Goal: Information Seeking & Learning: Learn about a topic

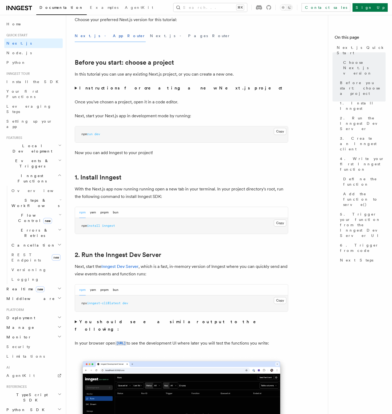
scroll to position [255, 0]
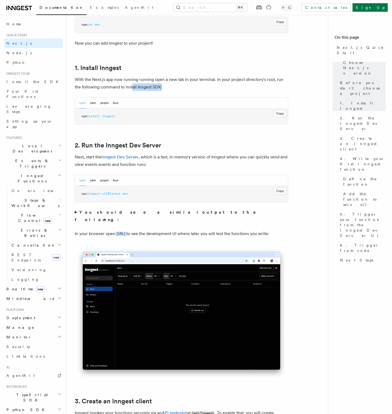
drag, startPoint x: 132, startPoint y: 85, endPoint x: 183, endPoint y: 86, distance: 51.0
click at [170, 87] on p "With the Next.js app now running running open a new tab in your terminal. In yo…" at bounding box center [182, 83] width 214 height 15
click at [183, 86] on p "With the Next.js app now running running open a new tab in your terminal. In yo…" at bounding box center [182, 83] width 214 height 15
drag, startPoint x: 166, startPoint y: 158, endPoint x: 184, endPoint y: 159, distance: 17.6
click at [182, 159] on p "Next, start the Inngest Dev Server , which is a fast, in-memory version of Inng…" at bounding box center [182, 160] width 214 height 15
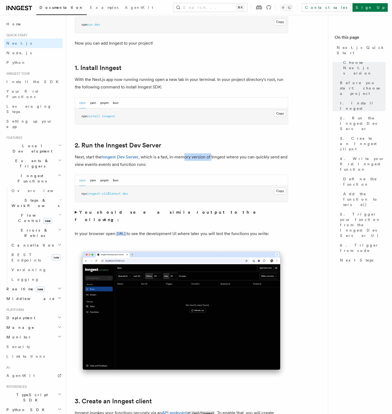
drag, startPoint x: 184, startPoint y: 159, endPoint x: 216, endPoint y: 159, distance: 32.1
click at [213, 159] on p "Next, start the Inngest Dev Server , which is a fast, in-memory version of Inng…" at bounding box center [182, 160] width 214 height 15
click at [216, 159] on p "Next, start the Inngest Dev Server , which is a fast, in-memory version of Inng…" at bounding box center [182, 160] width 214 height 15
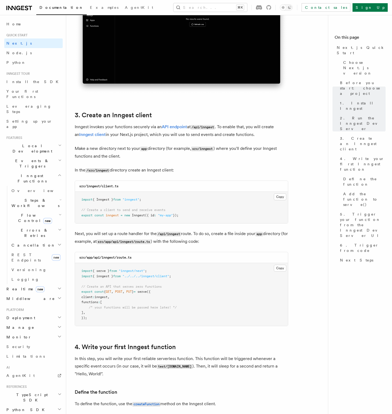
scroll to position [541, 0]
drag, startPoint x: 108, startPoint y: 128, endPoint x: 147, endPoint y: 130, distance: 38.3
click at [147, 130] on p "Inngest invokes your functions securely via an API endpoint at /api/inngest . T…" at bounding box center [182, 130] width 214 height 15
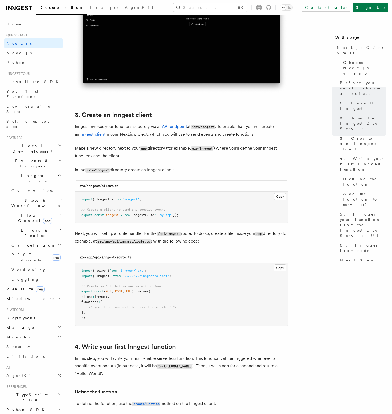
click at [138, 145] on p "Make a new directory next to your app directory (for example, src/inngest ) whe…" at bounding box center [182, 152] width 214 height 15
drag, startPoint x: 108, startPoint y: 201, endPoint x: 126, endPoint y: 201, distance: 18.2
click at [126, 201] on pre "import { Inngest } from "inngest" ; // Create a client to send and receive even…" at bounding box center [181, 208] width 213 height 32
click at [123, 201] on span at bounding box center [122, 199] width 2 height 4
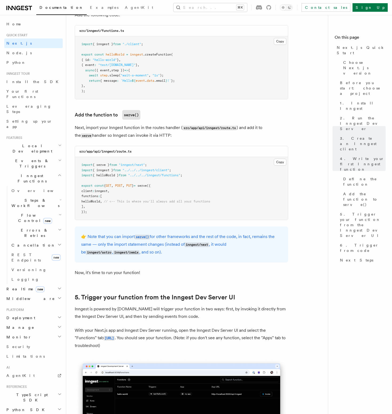
scroll to position [1224, 0]
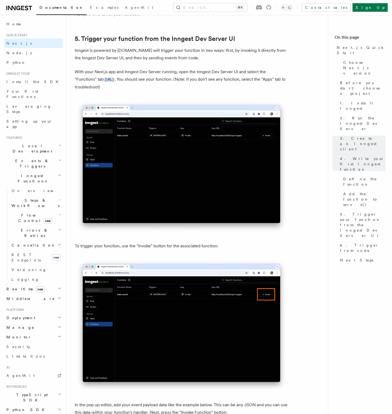
click at [175, 84] on p "With your Next.js app and Inngest Dev Server running, open the Inngest Dev Serv…" at bounding box center [182, 79] width 214 height 23
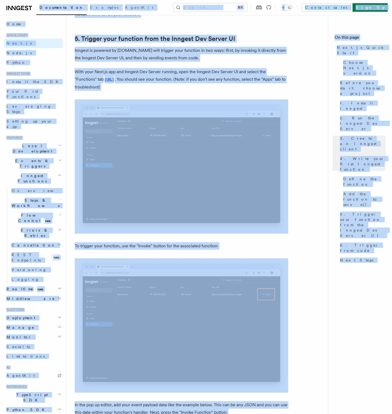
copy div "Documentation Examples AgentKit Search... ⌘K Contact sales Sign Up Search... Do…"
click at [218, 88] on p "With your Next.js app and Inngest Dev Server running, open the Inngest Dev Serv…" at bounding box center [182, 79] width 214 height 23
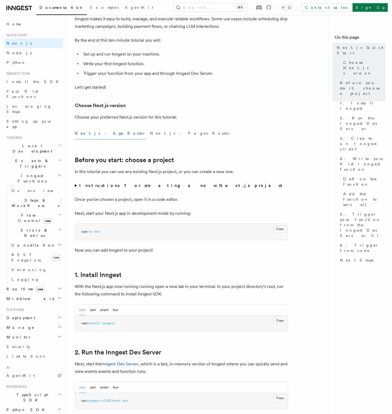
scroll to position [0, 0]
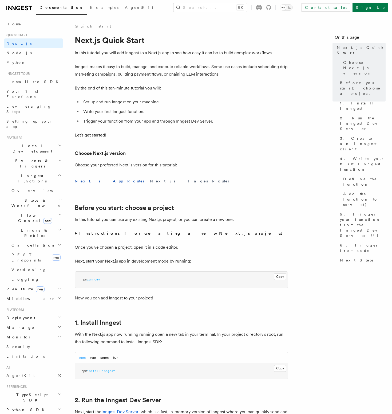
click at [116, 233] on strong "Instructions for creating a new Next.js project" at bounding box center [181, 233] width 205 height 5
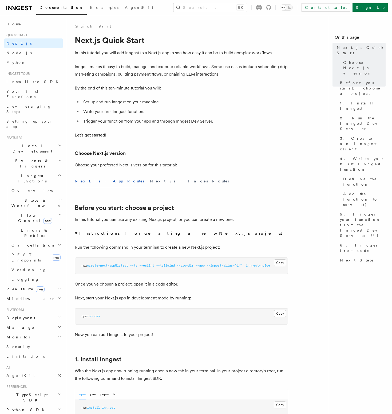
click at [116, 232] on strong "Instructions for creating a new Next.js project" at bounding box center [181, 233] width 205 height 5
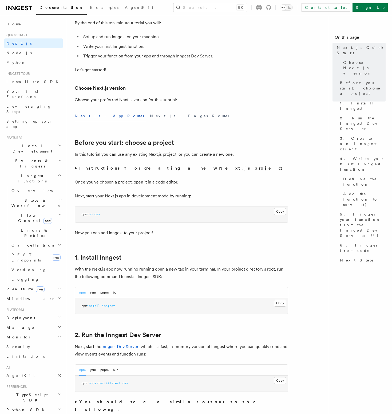
scroll to position [92, 0]
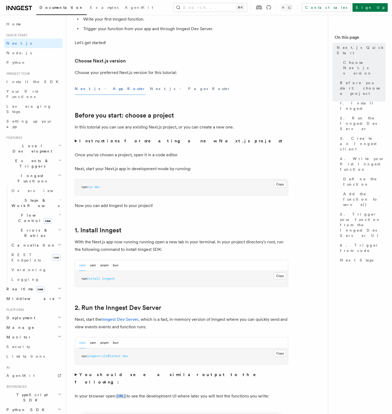
click at [115, 279] on span "inngest" at bounding box center [108, 279] width 13 height 4
click at [134, 248] on p "With the Next.js app now running running open a new tab in your terminal. In yo…" at bounding box center [182, 245] width 214 height 15
drag, startPoint x: 92, startPoint y: 247, endPoint x: 158, endPoint y: 246, distance: 65.7
click at [158, 246] on p "With the Next.js app now running running open a new tab in your terminal. In yo…" at bounding box center [182, 245] width 214 height 15
click at [161, 245] on p "With the Next.js app now running running open a new tab in your terminal. In yo…" at bounding box center [182, 245] width 214 height 15
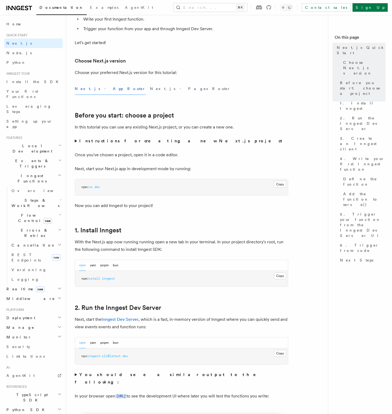
drag, startPoint x: 123, startPoint y: 242, endPoint x: 174, endPoint y: 242, distance: 50.5
click at [173, 242] on p "With the Next.js app now running running open a new tab in your terminal. In yo…" at bounding box center [182, 245] width 214 height 15
click at [174, 242] on p "With the Next.js app now running running open a new tab in your terminal. In yo…" at bounding box center [182, 245] width 214 height 15
drag, startPoint x: 96, startPoint y: 241, endPoint x: 143, endPoint y: 243, distance: 47.3
click at [143, 243] on p "With the Next.js app now running running open a new tab in your terminal. In yo…" at bounding box center [182, 245] width 214 height 15
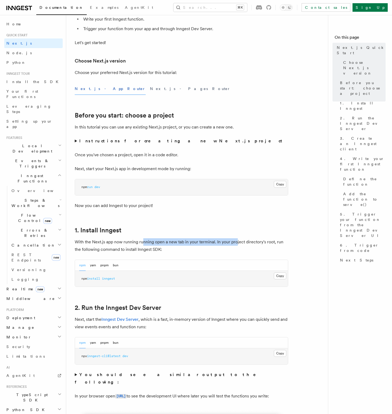
drag, startPoint x: 143, startPoint y: 243, endPoint x: 236, endPoint y: 244, distance: 93.2
click at [236, 244] on p "With the Next.js app now running running open a new tab in your terminal. In yo…" at bounding box center [182, 245] width 214 height 15
click at [258, 247] on p "With the Next.js app now running running open a new tab in your terminal. In yo…" at bounding box center [182, 245] width 214 height 15
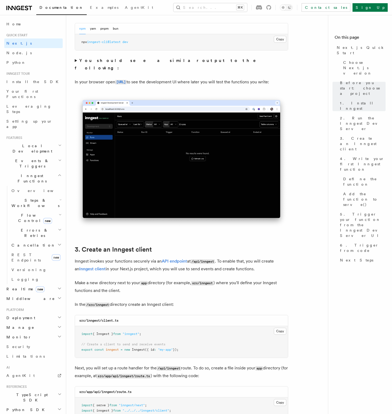
scroll to position [410, 0]
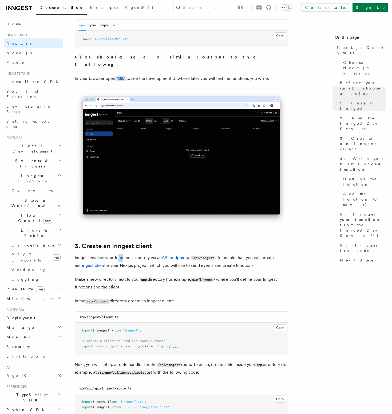
click at [123, 259] on p "Inngest invokes your functions securely via an API endpoint at /api/inngest . T…" at bounding box center [182, 261] width 214 height 15
click at [154, 259] on p "Inngest invokes your functions securely via an API endpoint at /api/inngest . T…" at bounding box center [182, 261] width 214 height 15
drag, startPoint x: 137, startPoint y: 265, endPoint x: 152, endPoint y: 265, distance: 14.4
click at [151, 265] on p "Inngest invokes your functions securely via an API endpoint at /api/inngest . T…" at bounding box center [182, 261] width 214 height 15
drag, startPoint x: 162, startPoint y: 265, endPoint x: 203, endPoint y: 265, distance: 40.9
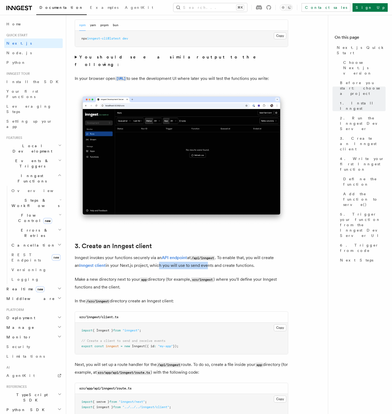
click at [200, 266] on p "Inngest invokes your functions securely via an API endpoint at /api/inngest . T…" at bounding box center [182, 261] width 214 height 15
drag, startPoint x: 203, startPoint y: 265, endPoint x: 217, endPoint y: 266, distance: 14.2
click at [208, 266] on p "Inngest invokes your functions securely via an API endpoint at /api/inngest . T…" at bounding box center [182, 261] width 214 height 15
drag, startPoint x: 217, startPoint y: 266, endPoint x: 229, endPoint y: 267, distance: 11.2
click at [227, 267] on p "Inngest invokes your functions securely via an API endpoint at /api/inngest . T…" at bounding box center [182, 261] width 214 height 15
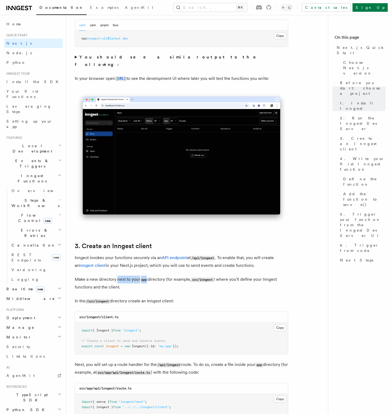
drag, startPoint x: 123, startPoint y: 278, endPoint x: 149, endPoint y: 279, distance: 25.7
click at [149, 279] on p "Make a new directory next to your app directory (for example, src/inngest ) whe…" at bounding box center [182, 283] width 214 height 15
drag, startPoint x: 150, startPoint y: 279, endPoint x: 163, endPoint y: 279, distance: 13.6
click at [150, 279] on p "Make a new directory next to your app directory (for example, src/inngest ) whe…" at bounding box center [182, 283] width 214 height 15
click at [162, 280] on p "Make a new directory next to your app directory (for example, src/inngest ) whe…" at bounding box center [182, 283] width 214 height 15
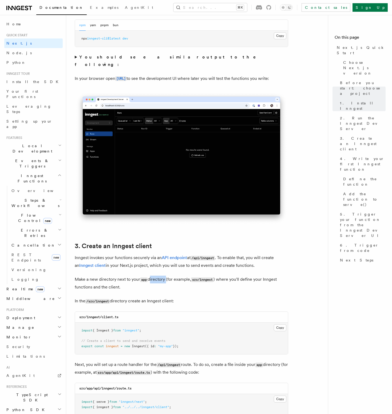
click at [162, 280] on p "Make a new directory next to your app directory (for example, src/inngest ) whe…" at bounding box center [182, 283] width 214 height 15
click at [149, 279] on p "Make a new directory next to your app directory (for example, src/inngest ) whe…" at bounding box center [182, 283] width 214 height 15
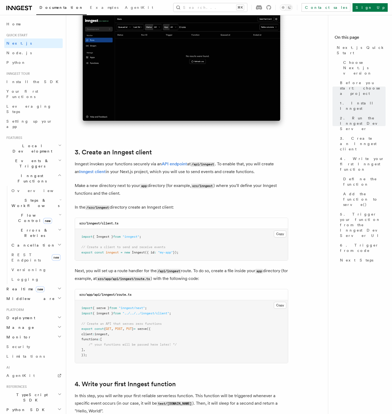
scroll to position [483, 0]
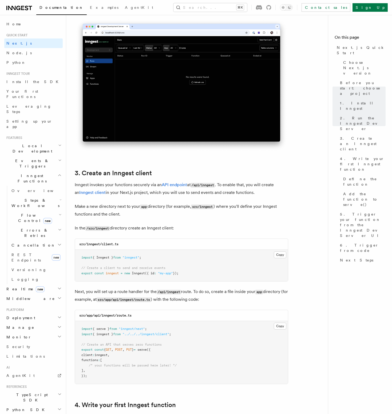
click at [172, 273] on span ""my-app"" at bounding box center [165, 273] width 15 height 4
drag, startPoint x: 195, startPoint y: 276, endPoint x: 79, endPoint y: 258, distance: 117.6
click at [79, 258] on pre "import { Inngest } from "inngest" ; // Create a client to send and receive even…" at bounding box center [181, 266] width 213 height 32
copy code "import { Inngest } from "inngest" ; // Create a client to send and receive even…"
click at [201, 264] on pre "import { Inngest } from "inngest" ; // Create a client to send and receive even…" at bounding box center [181, 266] width 213 height 32
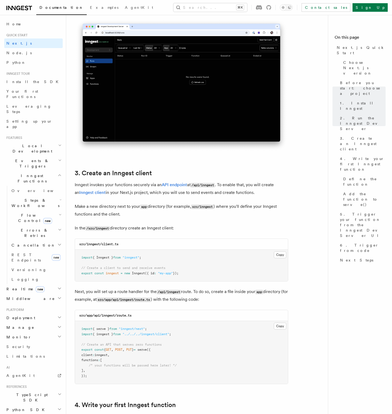
click at [159, 279] on pre "import { Inngest } from "inngest" ; // Create a client to send and receive even…" at bounding box center [181, 266] width 213 height 32
click at [173, 273] on span ""my-app"" at bounding box center [165, 273] width 15 height 4
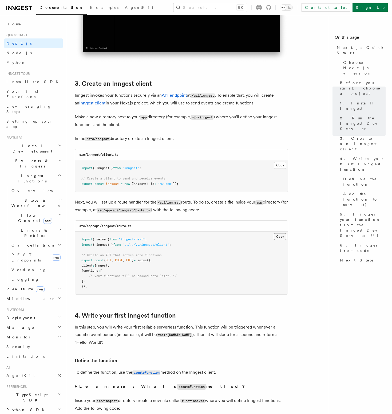
click at [276, 239] on button "Copy Copied" at bounding box center [280, 236] width 13 height 7
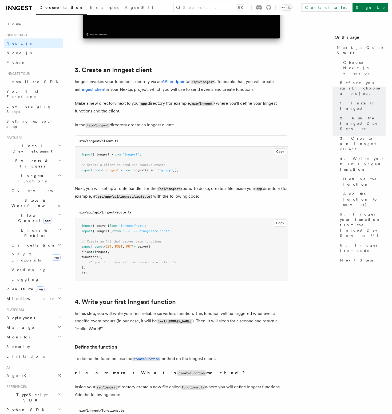
scroll to position [672, 0]
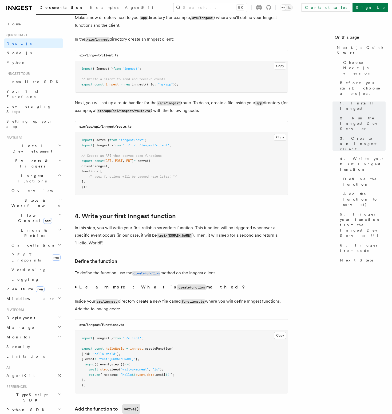
click at [106, 230] on p "In this step, you will write your first reliable serverless function. This func…" at bounding box center [182, 235] width 214 height 23
drag, startPoint x: 99, startPoint y: 229, endPoint x: 134, endPoint y: 229, distance: 35.5
click at [134, 229] on p "In this step, you will write your first reliable serverless function. This func…" at bounding box center [182, 235] width 214 height 23
drag, startPoint x: 134, startPoint y: 229, endPoint x: 130, endPoint y: 229, distance: 3.7
click at [133, 229] on p "In this step, you will write your first reliable serverless function. This func…" at bounding box center [182, 235] width 214 height 23
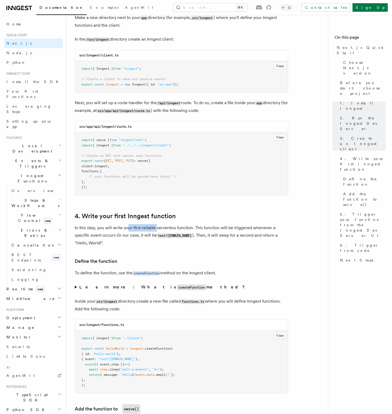
drag, startPoint x: 128, startPoint y: 229, endPoint x: 157, endPoint y: 229, distance: 28.8
click at [157, 229] on p "In this step, you will write your first reliable serverless function. This func…" at bounding box center [182, 235] width 214 height 23
drag, startPoint x: 157, startPoint y: 229, endPoint x: 209, endPoint y: 229, distance: 51.3
click at [205, 229] on p "In this step, you will write your first reliable serverless function. This func…" at bounding box center [182, 235] width 214 height 23
drag, startPoint x: 209, startPoint y: 229, endPoint x: 239, endPoint y: 229, distance: 30.7
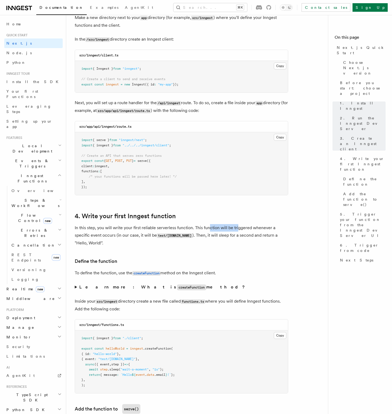
click at [237, 229] on p "In this step, you will write your first reliable serverless function. This func…" at bounding box center [182, 235] width 214 height 23
click at [239, 229] on p "In this step, you will write your first reliable serverless function. This func…" at bounding box center [182, 235] width 214 height 23
drag, startPoint x: 228, startPoint y: 230, endPoint x: 248, endPoint y: 230, distance: 20.6
click at [247, 230] on p "In this step, you will write your first reliable serverless function. This func…" at bounding box center [182, 235] width 214 height 23
click at [248, 230] on p "In this step, you will write your first reliable serverless function. This func…" at bounding box center [182, 235] width 214 height 23
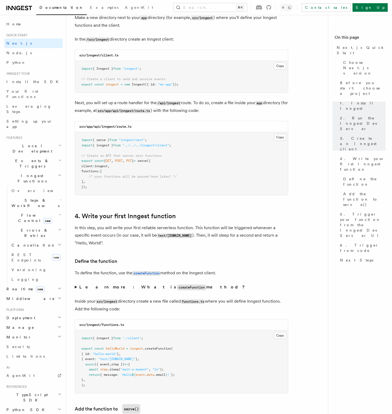
scroll to position [693, 0]
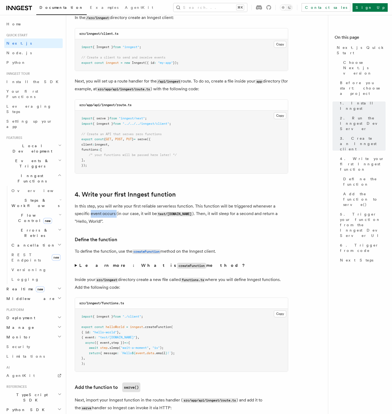
drag, startPoint x: 108, startPoint y: 216, endPoint x: 115, endPoint y: 216, distance: 7.5
click at [115, 216] on p "In this step, you will write your first reliable serverless function. This func…" at bounding box center [182, 213] width 214 height 23
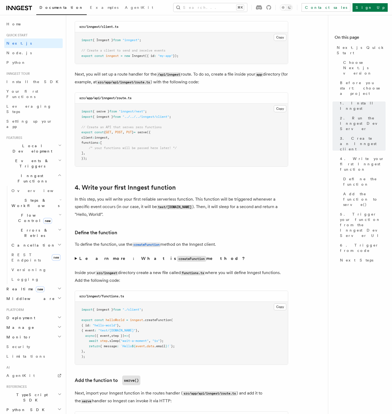
scroll to position [711, 0]
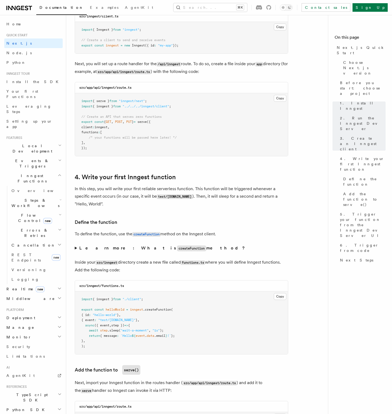
click at [78, 249] on summary "Learn more: What is createFunction method?" at bounding box center [182, 248] width 214 height 8
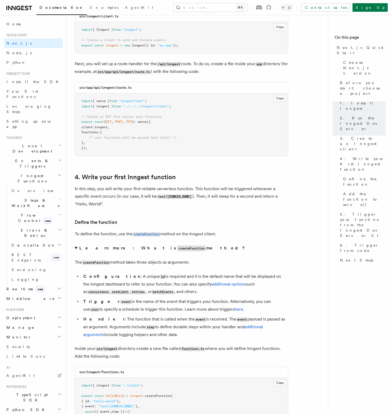
click at [78, 249] on summary "Learn more: What is createFunction method?" at bounding box center [182, 248] width 214 height 8
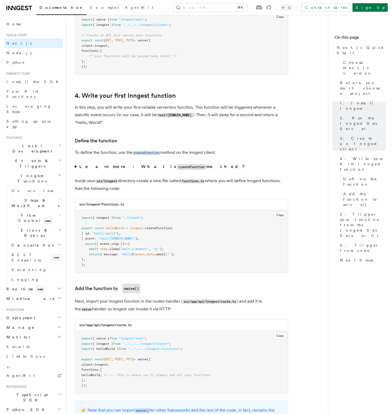
scroll to position [820, 0]
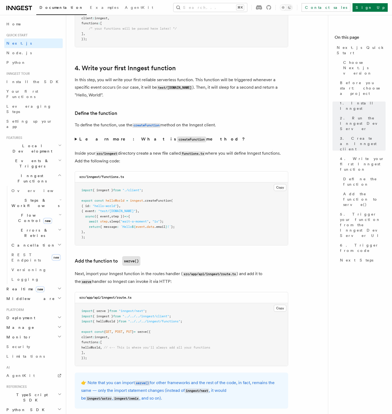
click at [91, 240] on pre "import { inngest } from "./client" ; export const helloWorld = inngest .createF…" at bounding box center [181, 213] width 213 height 63
click at [284, 187] on button "Copy Copied" at bounding box center [280, 187] width 13 height 7
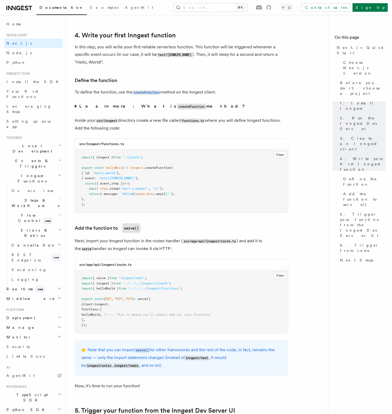
click at [161, 308] on pre "import { serve } from "inngest/next" ; import { inngest } from "../../../innges…" at bounding box center [181, 301] width 213 height 63
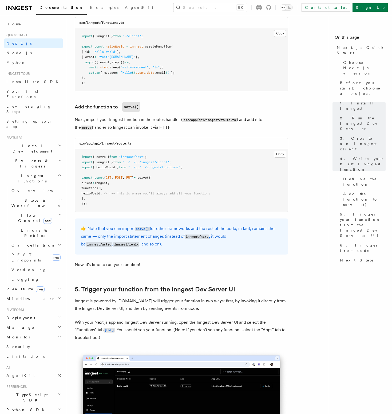
scroll to position [977, 0]
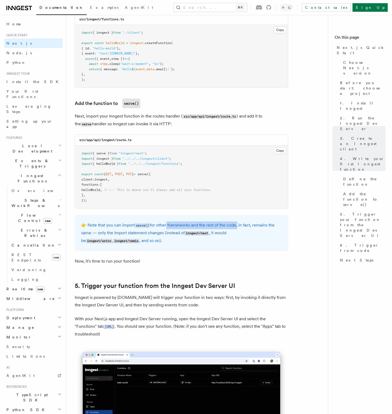
drag, startPoint x: 174, startPoint y: 227, endPoint x: 236, endPoint y: 226, distance: 62.5
click at [236, 226] on p "👉 Note that you can import serve() for other frameworks and the rest of the cod…" at bounding box center [181, 232] width 201 height 23
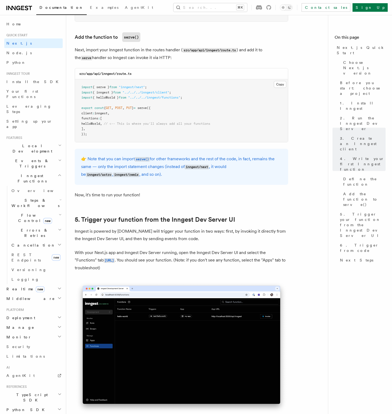
scroll to position [1071, 0]
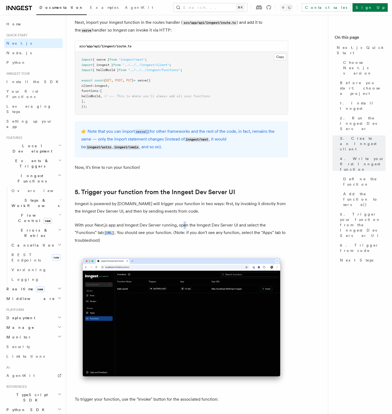
click at [184, 223] on p "With your Next.js app and Inngest Dev Server running, open the Inngest Dev Serv…" at bounding box center [182, 232] width 214 height 23
click at [143, 227] on p "With your Next.js app and Inngest Dev Server running, open the Inngest Dev Serv…" at bounding box center [182, 232] width 214 height 23
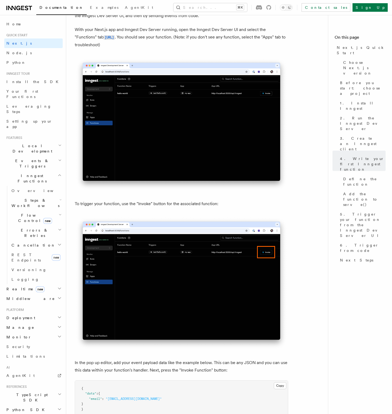
drag, startPoint x: 164, startPoint y: 204, endPoint x: 206, endPoint y: 202, distance: 42.2
click at [206, 202] on p "To trigger your function, use the "Invoke" button for the associated function:" at bounding box center [182, 203] width 214 height 7
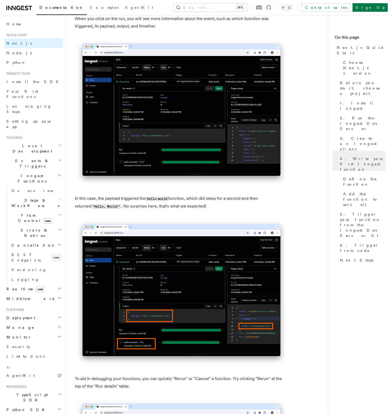
scroll to position [2014, 0]
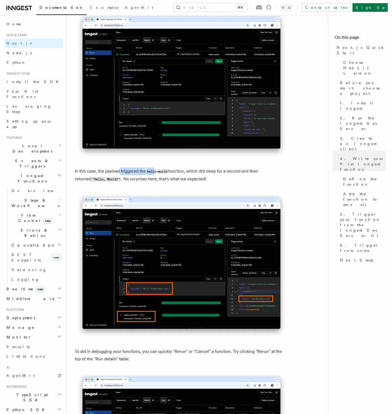
drag, startPoint x: 119, startPoint y: 172, endPoint x: 155, endPoint y: 170, distance: 35.8
click at [155, 170] on p "In this case, the payload triggered the hello-world function, which did sleep f…" at bounding box center [182, 174] width 214 height 15
click at [188, 171] on p "In this case, the payload triggered the hello-world function, which did sleep f…" at bounding box center [182, 174] width 214 height 15
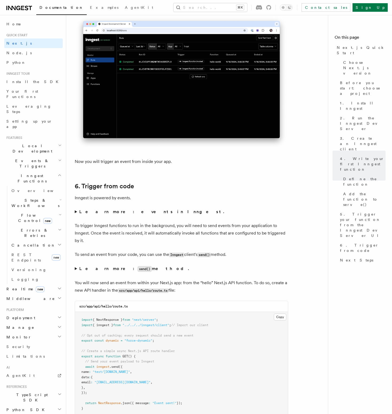
scroll to position [2635, 0]
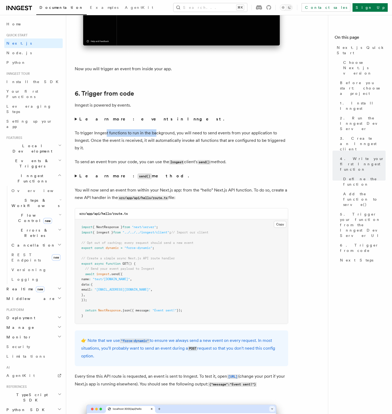
drag, startPoint x: 106, startPoint y: 136, endPoint x: 156, endPoint y: 137, distance: 50.2
click at [156, 137] on p "To trigger Inngest functions to run in the background, you will need to send ev…" at bounding box center [182, 140] width 214 height 22
drag, startPoint x: 156, startPoint y: 137, endPoint x: 221, endPoint y: 138, distance: 65.2
click at [219, 138] on p "To trigger Inngest functions to run in the background, you will need to send ev…" at bounding box center [182, 140] width 214 height 22
click at [221, 138] on p "To trigger Inngest functions to run in the background, you will need to send ev…" at bounding box center [182, 140] width 214 height 22
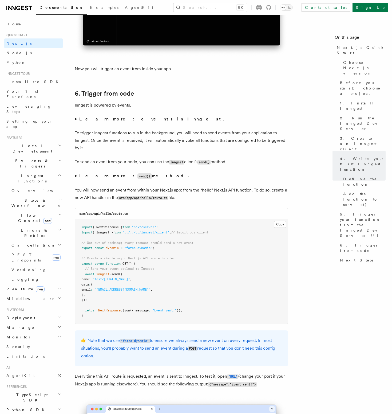
click at [108, 122] on strong "Learn more: events in Inngest." at bounding box center [152, 118] width 146 height 5
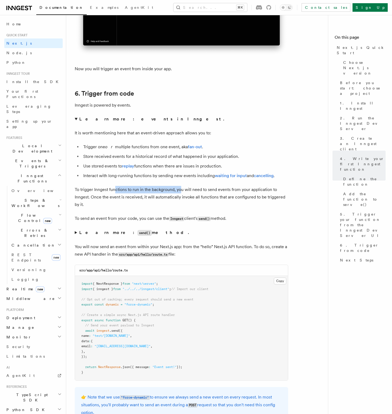
drag, startPoint x: 150, startPoint y: 192, endPoint x: 181, endPoint y: 193, distance: 31.3
click at [181, 193] on p "To trigger Inngest functions to run in the background, you will need to send ev…" at bounding box center [182, 197] width 214 height 22
click at [190, 149] on link "fan-out" at bounding box center [195, 146] width 14 height 5
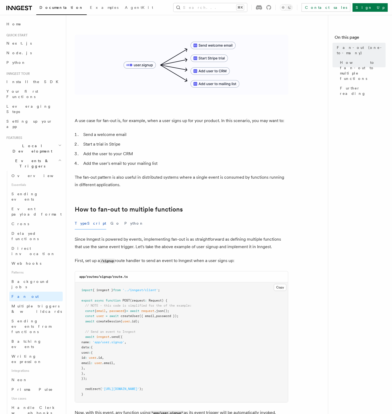
scroll to position [117, 0]
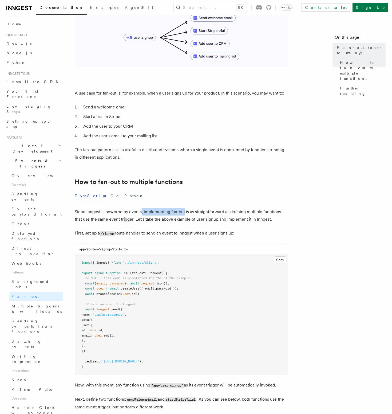
drag, startPoint x: 146, startPoint y: 205, endPoint x: 185, endPoint y: 204, distance: 39.3
click at [185, 208] on p "Since Inngest is powered by events, implementing fan-out is as straightforward …" at bounding box center [182, 215] width 214 height 15
click at [186, 208] on p "Since Inngest is powered by events, implementing fan-out is as straightforward …" at bounding box center [182, 215] width 214 height 15
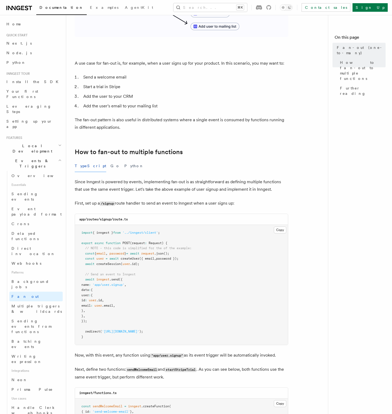
scroll to position [150, 0]
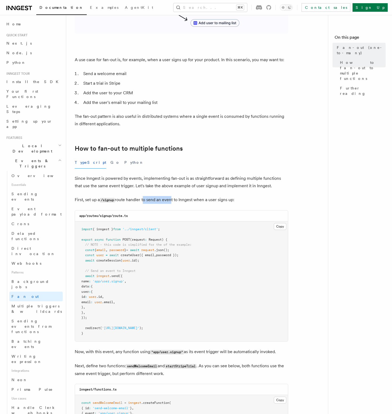
drag, startPoint x: 144, startPoint y: 194, endPoint x: 172, endPoint y: 192, distance: 28.1
click at [171, 196] on p "First, set up a /signup route handler to send an event to Inngest when a user s…" at bounding box center [182, 200] width 214 height 8
click at [172, 196] on p "First, set up a /signup route handler to send an event to Inngest when a user s…" at bounding box center [182, 200] width 214 height 8
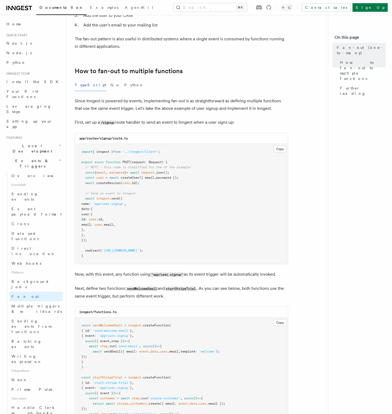
scroll to position [294, 0]
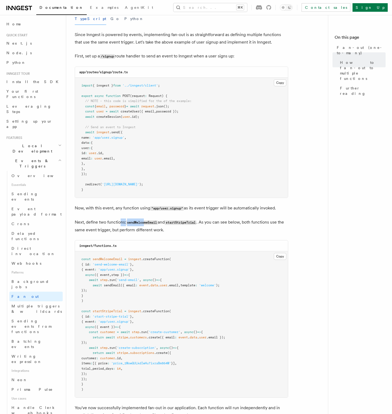
drag, startPoint x: 128, startPoint y: 215, endPoint x: 146, endPoint y: 215, distance: 17.1
click at [146, 219] on p "Next, define two functions: sendWelcomeEmail and startStripeTrial . As you can …" at bounding box center [182, 226] width 214 height 15
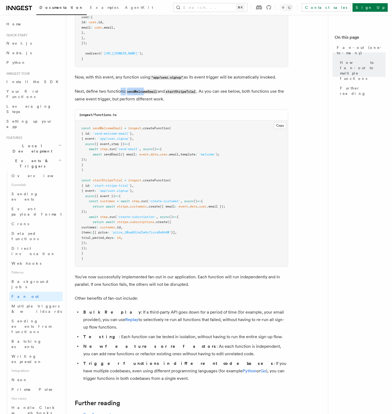
scroll to position [397, 0]
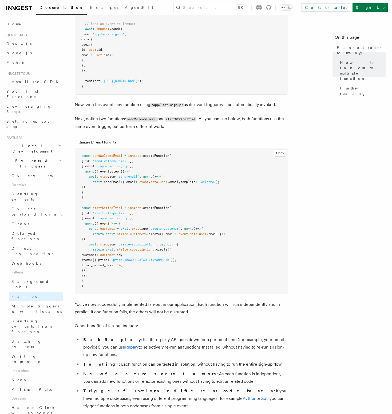
click at [154, 208] on pre "const sendWelcomeEmail = inngest .createFunction ( { id : 'send-welcome-email' …" at bounding box center [181, 221] width 213 height 146
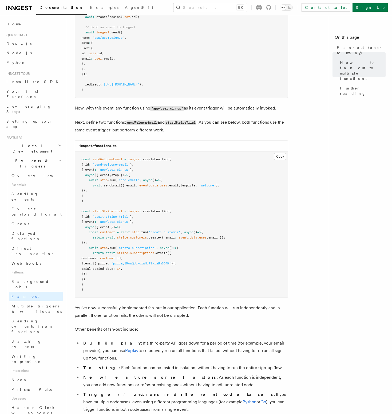
click at [153, 202] on pre "const sendWelcomeEmail = inngest .createFunction ( { id : 'send-welcome-email' …" at bounding box center [181, 224] width 213 height 146
click at [33, 279] on span "Background jobs" at bounding box center [30, 284] width 38 height 10
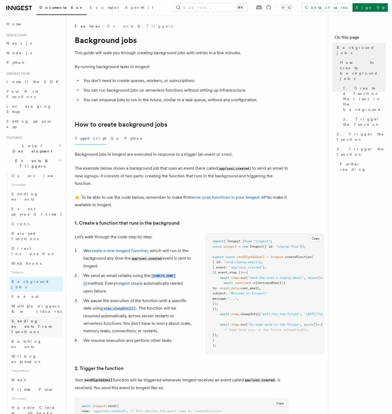
click at [37, 318] on span "Sending events from functions" at bounding box center [36, 326] width 51 height 16
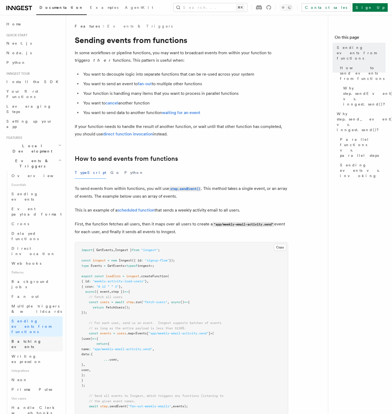
click at [30, 339] on span "Batching events" at bounding box center [26, 344] width 30 height 10
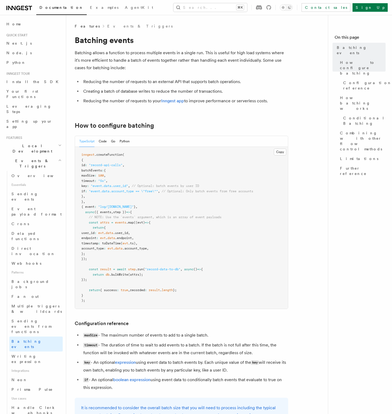
click at [147, 178] on pre "inngest .createFunction ( { id : "record-api-calls" , batchEvents : { maxSize :…" at bounding box center [181, 228] width 213 height 162
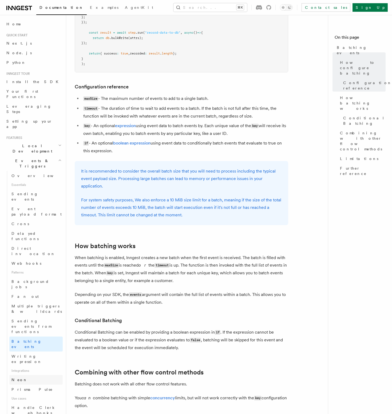
scroll to position [319, 0]
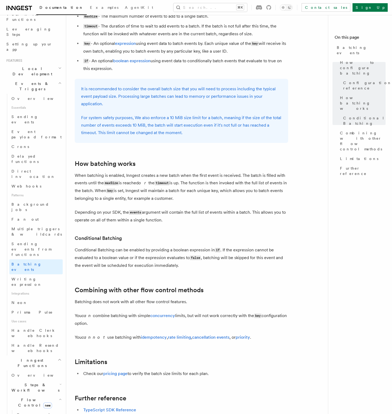
scroll to position [105, 0]
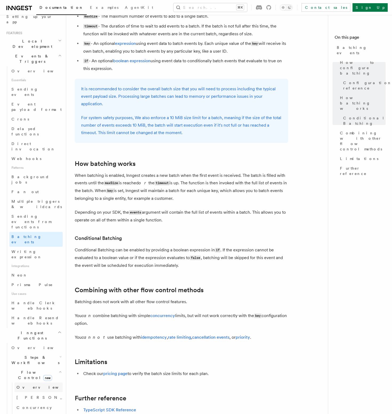
click at [32, 385] on span "Overview" at bounding box center [44, 387] width 55 height 5
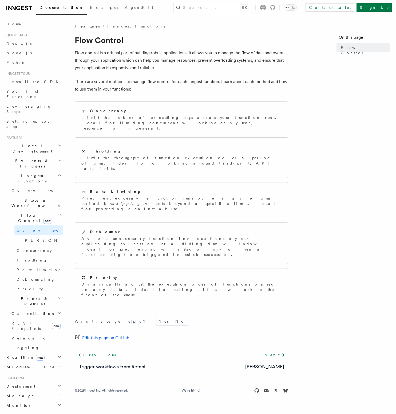
click at [25, 196] on h2 "Steps & Workflows" at bounding box center [35, 203] width 53 height 15
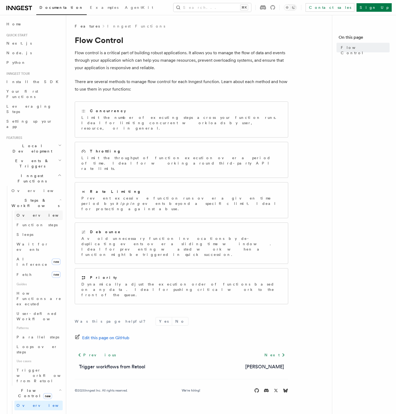
click at [30, 210] on link "Overview" at bounding box center [38, 215] width 48 height 10
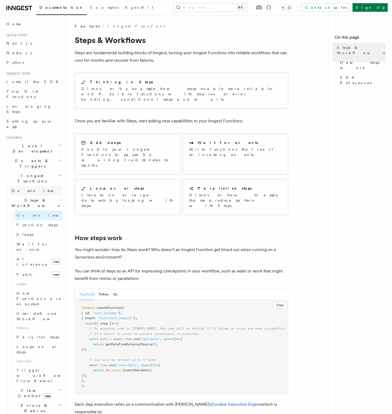
click at [35, 186] on link "Overview" at bounding box center [35, 191] width 53 height 10
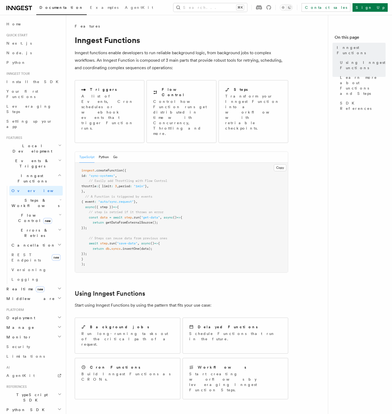
click at [31, 158] on span "Events & Triggers" at bounding box center [31, 163] width 54 height 11
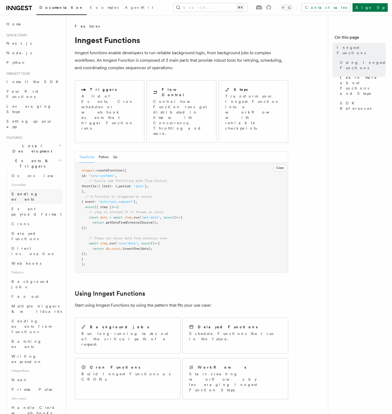
click at [29, 192] on span "Sending events" at bounding box center [24, 197] width 27 height 10
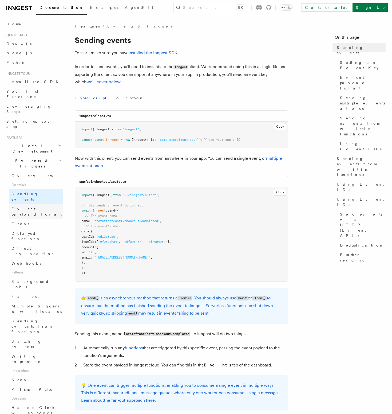
click at [25, 207] on span "Event payload format" at bounding box center [36, 212] width 50 height 10
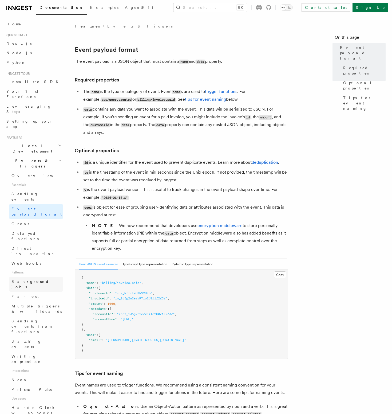
click at [28, 279] on span "Background jobs" at bounding box center [30, 284] width 38 height 10
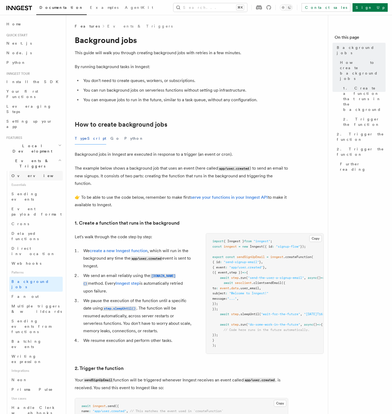
click at [32, 171] on link "Overview" at bounding box center [35, 176] width 53 height 10
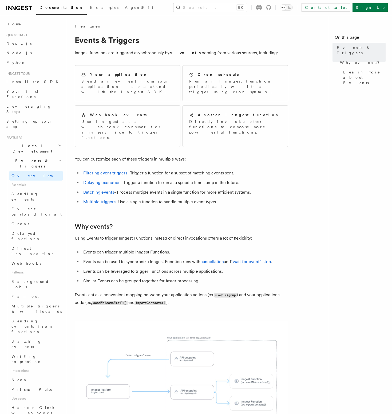
click at [29, 143] on span "Local Development" at bounding box center [31, 148] width 54 height 11
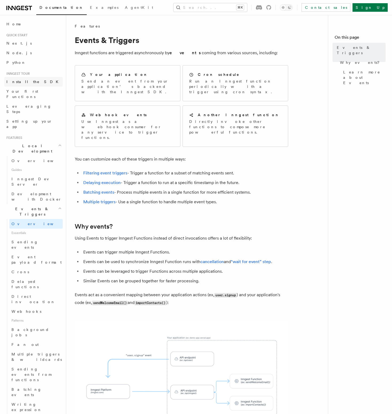
click at [21, 81] on span "Install the SDK" at bounding box center [33, 82] width 55 height 4
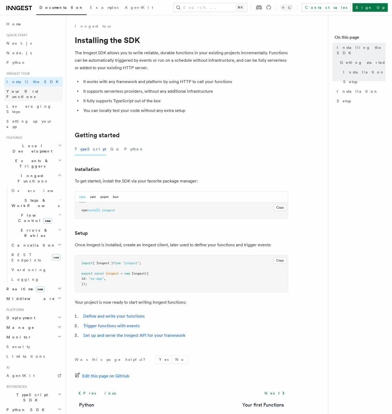
click at [21, 89] on span "Your first Functions" at bounding box center [22, 94] width 32 height 10
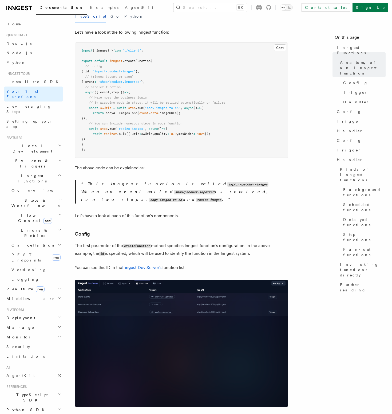
scroll to position [24, 0]
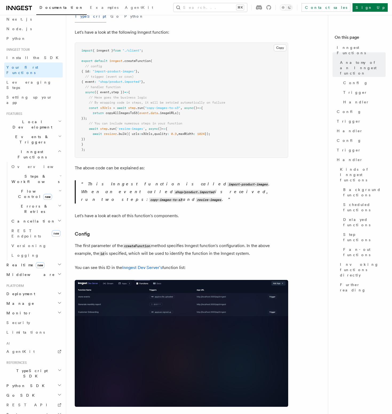
click at [30, 368] on span "TypeScript SDK" at bounding box center [30, 373] width 53 height 11
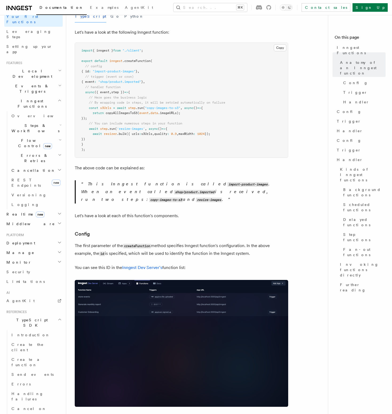
scroll to position [117, 0]
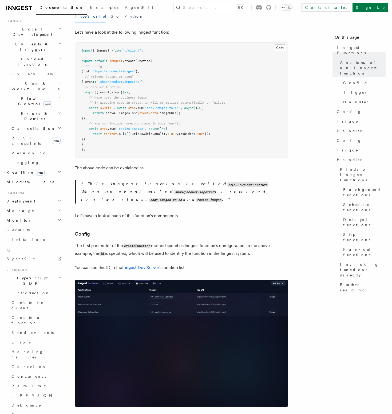
click at [168, 230] on h3 "Config" at bounding box center [182, 233] width 214 height 7
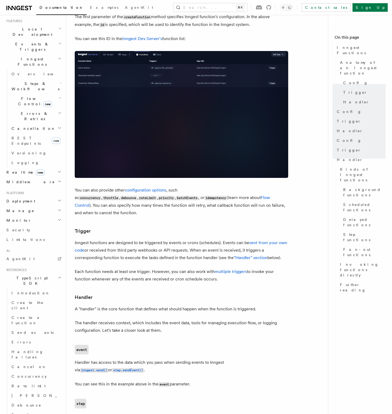
scroll to position [0, 0]
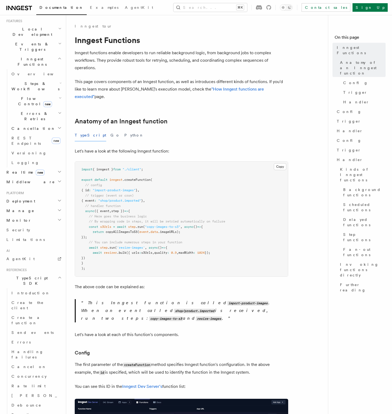
click at [211, 306] on p "This Inngest function is called import-product-images . When an event called sh…" at bounding box center [184, 310] width 207 height 23
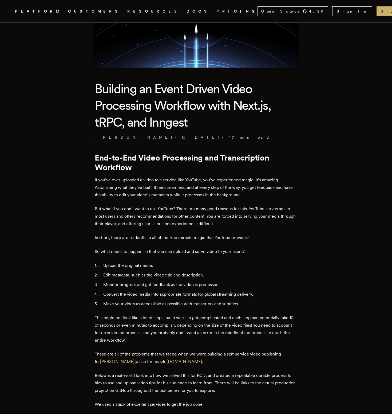
scroll to position [113, 0]
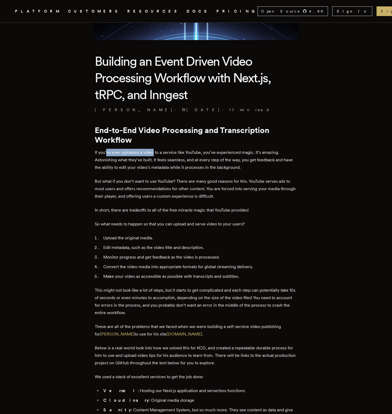
drag, startPoint x: 110, startPoint y: 154, endPoint x: 156, endPoint y: 154, distance: 46.5
click at [156, 154] on p "If you’ve ever uploaded a video to a service like YouTube, you’ve experienced m…" at bounding box center [196, 160] width 203 height 22
drag, startPoint x: 166, startPoint y: 154, endPoint x: 202, endPoint y: 154, distance: 36.3
click at [197, 154] on p "If you’ve ever uploaded a video to a service like YouTube, you’ve experienced m…" at bounding box center [196, 160] width 203 height 22
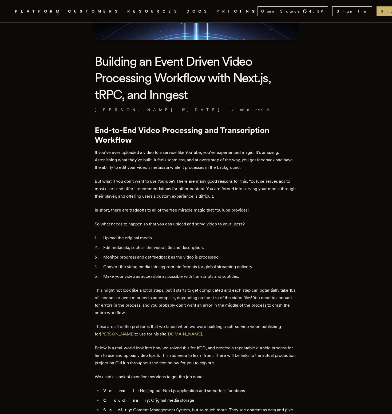
click at [202, 154] on p "If you’ve ever uploaded a video to a service like YouTube, you’ve experienced m…" at bounding box center [196, 160] width 203 height 22
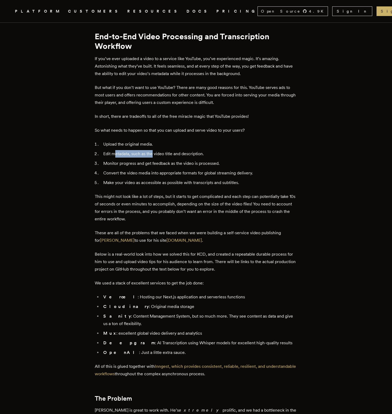
drag, startPoint x: 117, startPoint y: 154, endPoint x: 162, endPoint y: 155, distance: 44.9
click at [155, 155] on li "Edit metadata, such as the video title and description." at bounding box center [200, 153] width 196 height 7
click at [163, 155] on li "Edit metadata, such as the video title and description." at bounding box center [200, 153] width 196 height 7
drag, startPoint x: 160, startPoint y: 163, endPoint x: 192, endPoint y: 164, distance: 32.1
click at [172, 164] on li "Monitor progress and get feedback as the video is processed." at bounding box center [200, 163] width 196 height 7
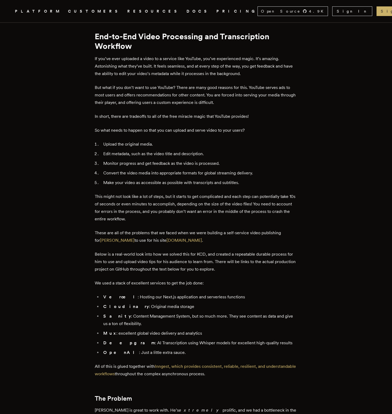
click at [192, 164] on li "Monitor progress and get feedback as the video is processed." at bounding box center [200, 163] width 196 height 7
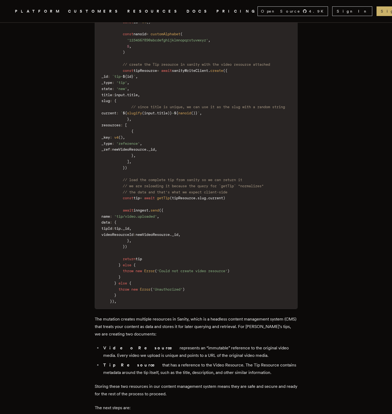
scroll to position [1694, 0]
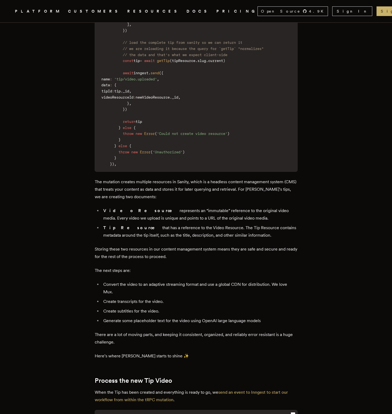
click at [159, 201] on p "The mutation creates multiple resources in Sanity, which is a headless content …" at bounding box center [196, 189] width 203 height 22
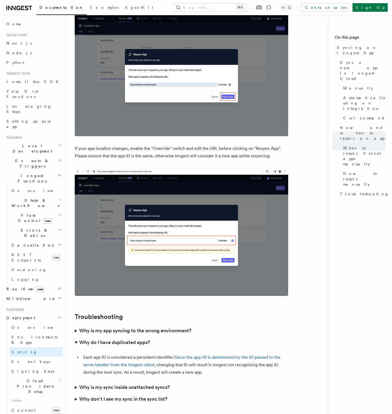
scroll to position [1393, 0]
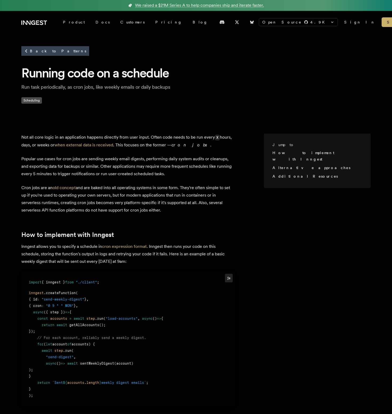
click at [140, 132] on div "Jump to How to implement with Inngest Alternative approaches Additional Resourc…" at bounding box center [196, 358] width 392 height 467
